Goal: Information Seeking & Learning: Learn about a topic

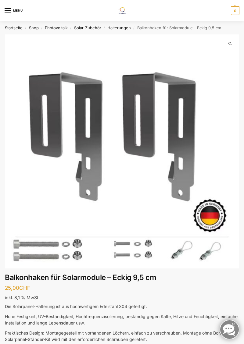
click at [123, 10] on img at bounding box center [122, 10] width 14 height 7
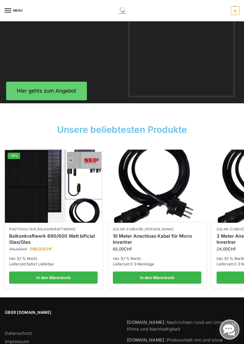
click at [78, 197] on img at bounding box center [54, 186] width 98 height 73
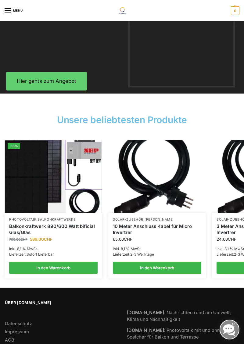
scroll to position [1039, 0]
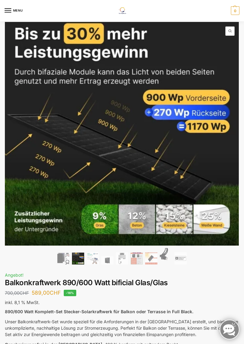
scroll to position [12, 0]
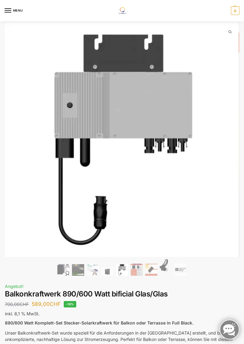
click at [144, 245] on img at bounding box center [127, 145] width 244 height 244
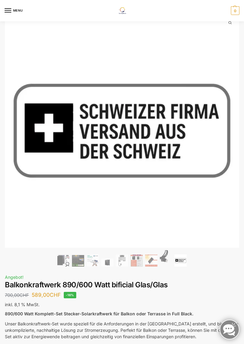
scroll to position [0, 0]
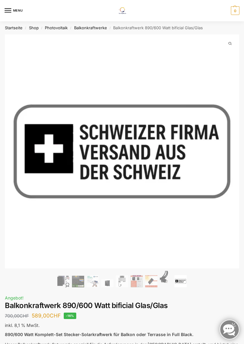
click at [37, 28] on link "Shop" at bounding box center [34, 27] width 10 height 5
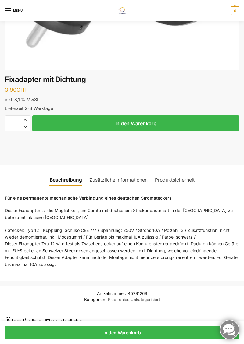
scroll to position [198, 0]
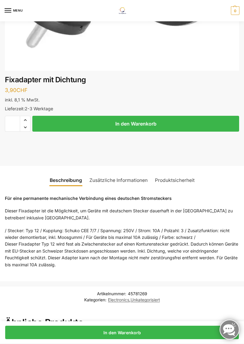
click at [13, 11] on div at bounding box center [122, 172] width 244 height 344
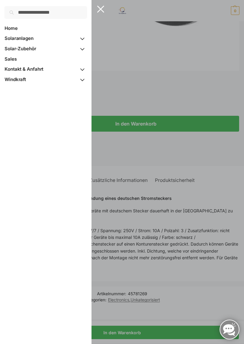
click at [30, 54] on link "Solar-Zubehör" at bounding box center [46, 49] width 82 height 10
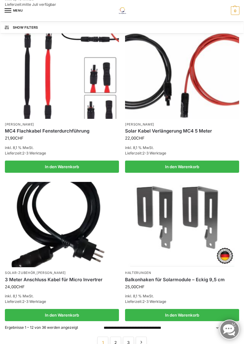
scroll to position [776, 0]
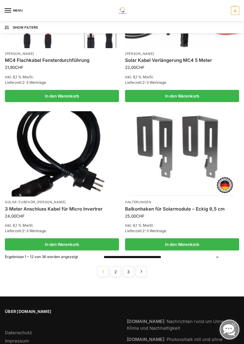
click at [117, 269] on link "2" at bounding box center [115, 271] width 11 height 11
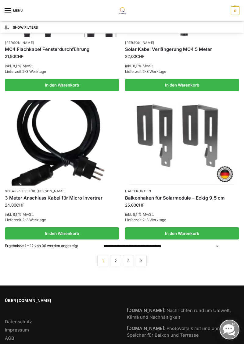
scroll to position [804, 0]
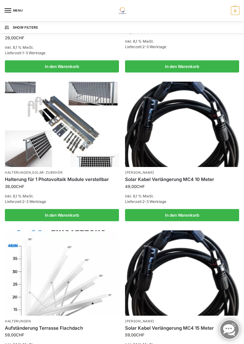
scroll to position [208, 0]
click at [77, 143] on img at bounding box center [62, 125] width 114 height 86
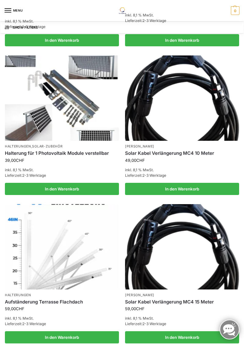
scroll to position [237, 0]
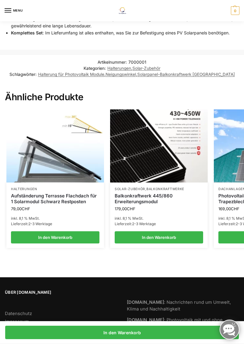
scroll to position [465, 0]
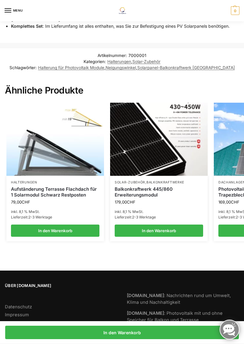
click at [171, 156] on img at bounding box center [159, 139] width 98 height 73
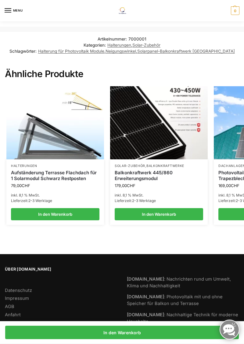
scroll to position [491, 0]
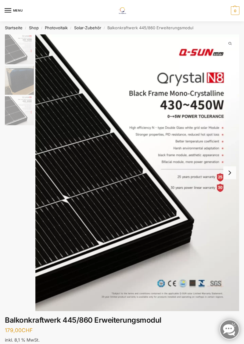
click at [128, 7] on img at bounding box center [122, 10] width 14 height 7
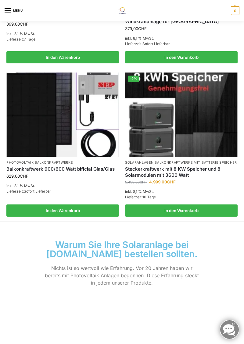
scroll to position [546, 0]
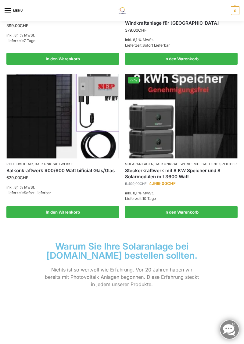
click at [167, 177] on link "Steckerkraftwerk mit 8 KW Speicher und 8 Solarmodulen mit 3600 Watt" at bounding box center [181, 174] width 113 height 12
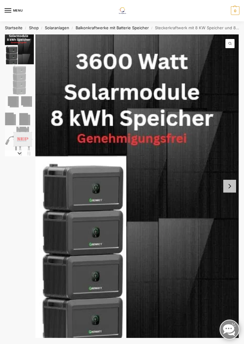
click at [234, 331] on link at bounding box center [230, 330] width 20 height 20
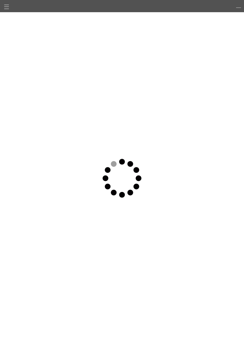
click at [7, 8] on link "☰" at bounding box center [7, 7] width 10 height 11
click at [8, 17] on link at bounding box center [6, 15] width 13 height 9
